Goal: Navigation & Orientation: Go to known website

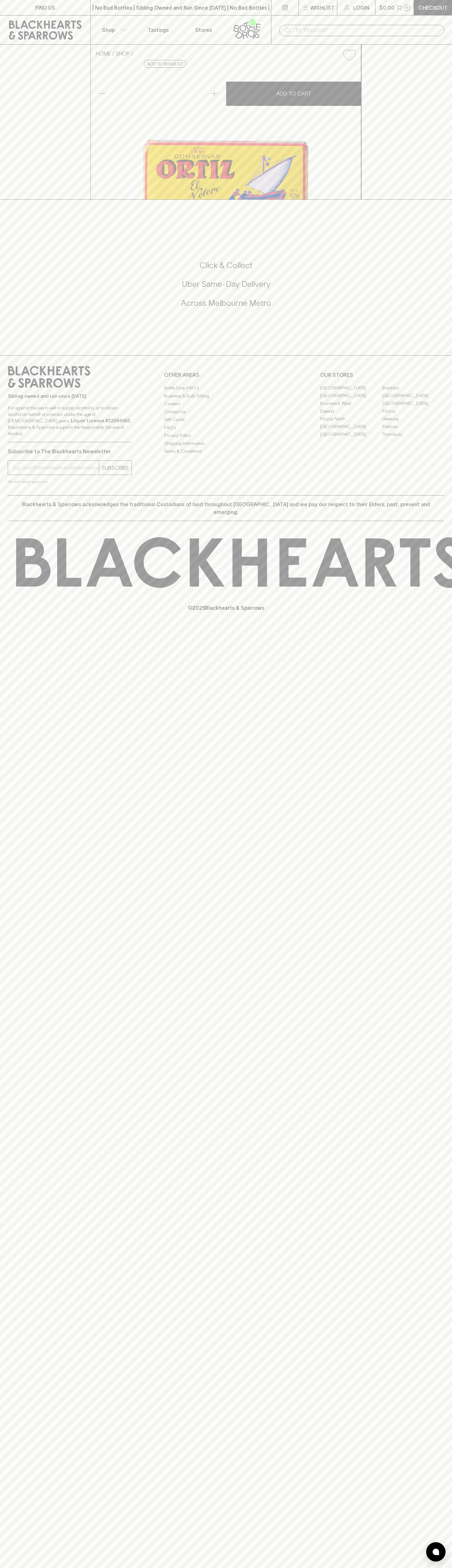
click at [364, 12] on link "Login" at bounding box center [356, 7] width 38 height 15
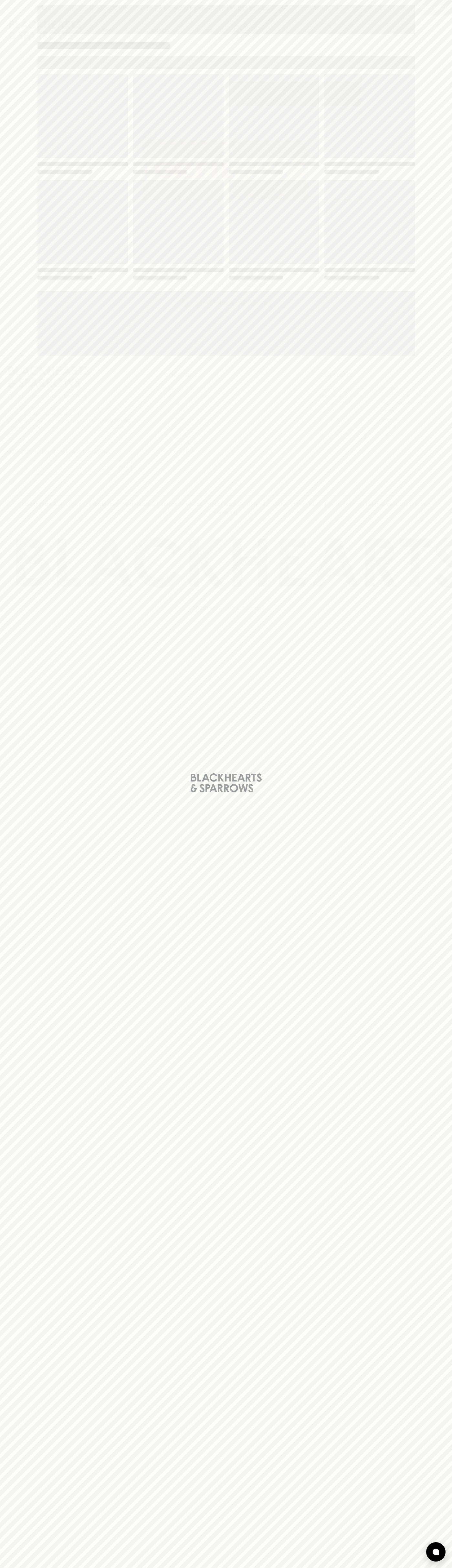
click at [441, 18] on div "Loading" at bounding box center [226, 784] width 452 height 1568
click at [161, 1567] on html "FIND US | No Bad Bottles | Sibling Owned and Run Since [DATE] | No Bad Bottles …" at bounding box center [226, 784] width 452 height 1568
click at [1, 1172] on div "Loading" at bounding box center [226, 784] width 452 height 1568
